Goal: Find specific page/section: Find specific page/section

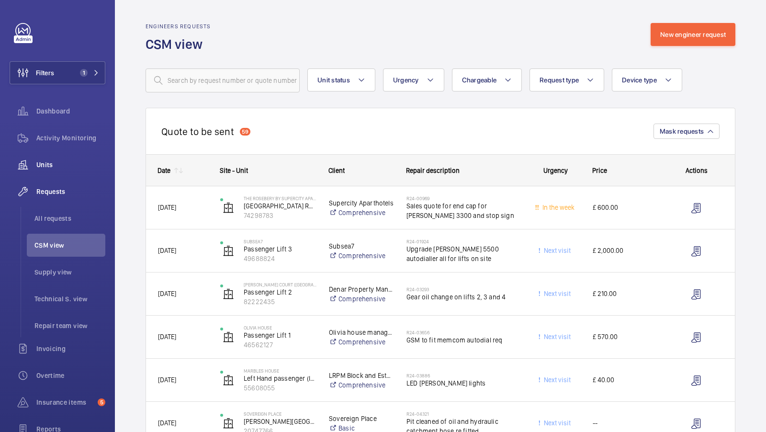
scroll to position [2050, 0]
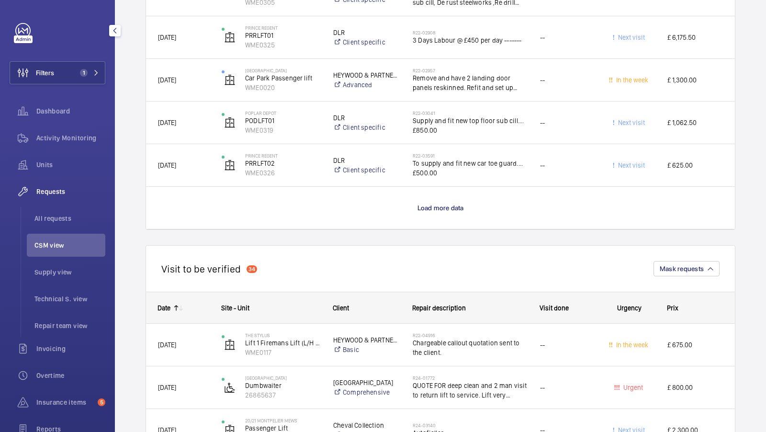
click at [80, 131] on div "Activity Monitoring" at bounding box center [58, 137] width 96 height 23
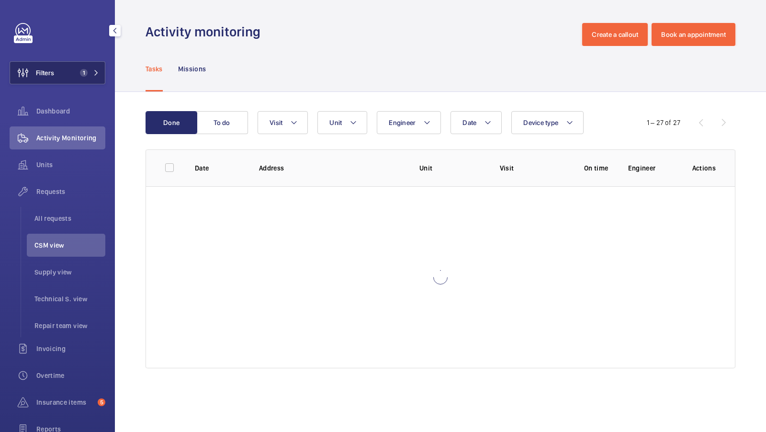
click at [96, 68] on button "Filters 1" at bounding box center [58, 72] width 96 height 23
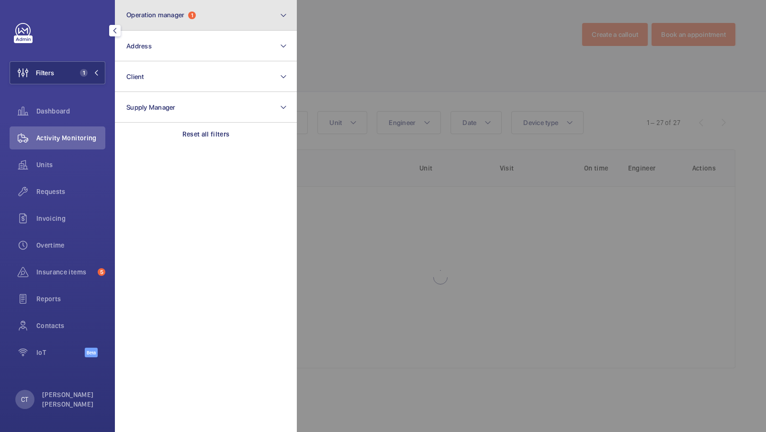
click at [184, 12] on span "Operation manager" at bounding box center [155, 15] width 58 height 8
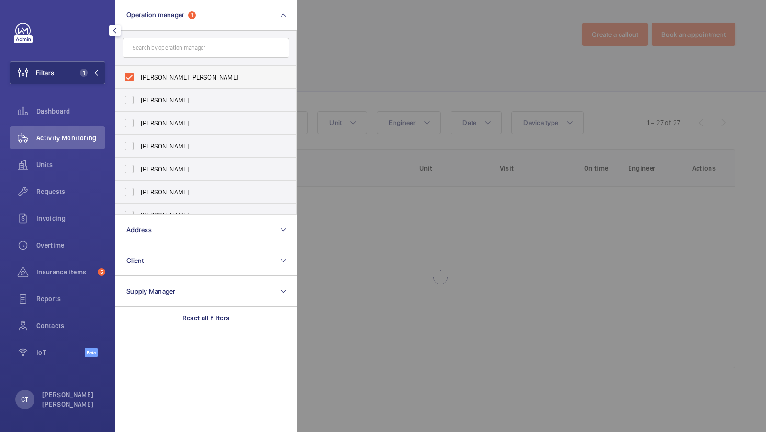
click at [149, 85] on label "[PERSON_NAME] [PERSON_NAME]" at bounding box center [198, 77] width 167 height 23
click at [139, 85] on input "[PERSON_NAME] [PERSON_NAME]" at bounding box center [129, 77] width 19 height 19
checkbox input "false"
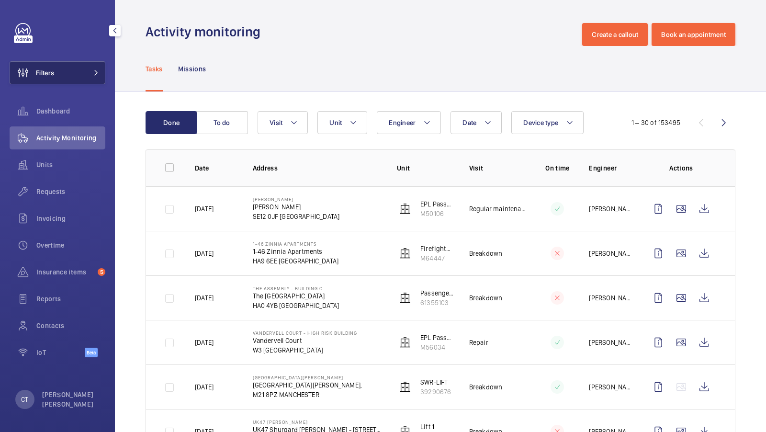
click at [87, 64] on button "Filters" at bounding box center [58, 72] width 96 height 23
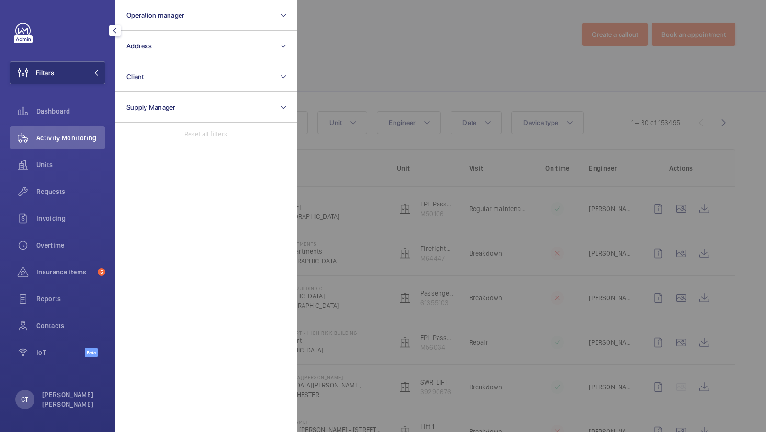
click at [337, 101] on div at bounding box center [680, 216] width 766 height 432
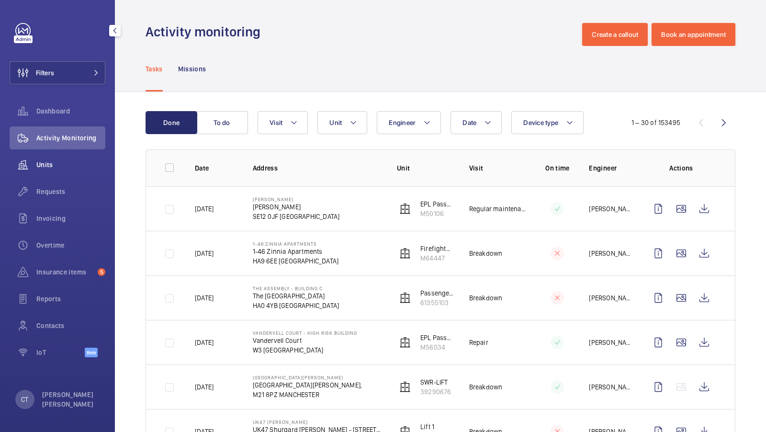
click at [69, 165] on span "Units" at bounding box center [70, 165] width 69 height 10
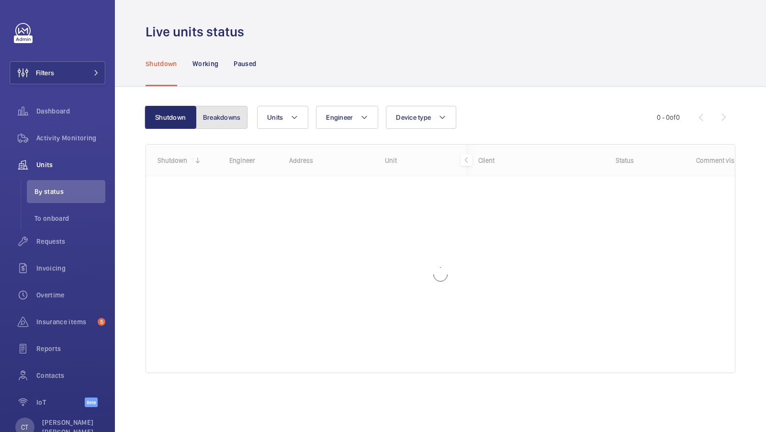
click at [224, 118] on button "Breakdowns" at bounding box center [222, 117] width 52 height 23
